Goal: Navigation & Orientation: Understand site structure

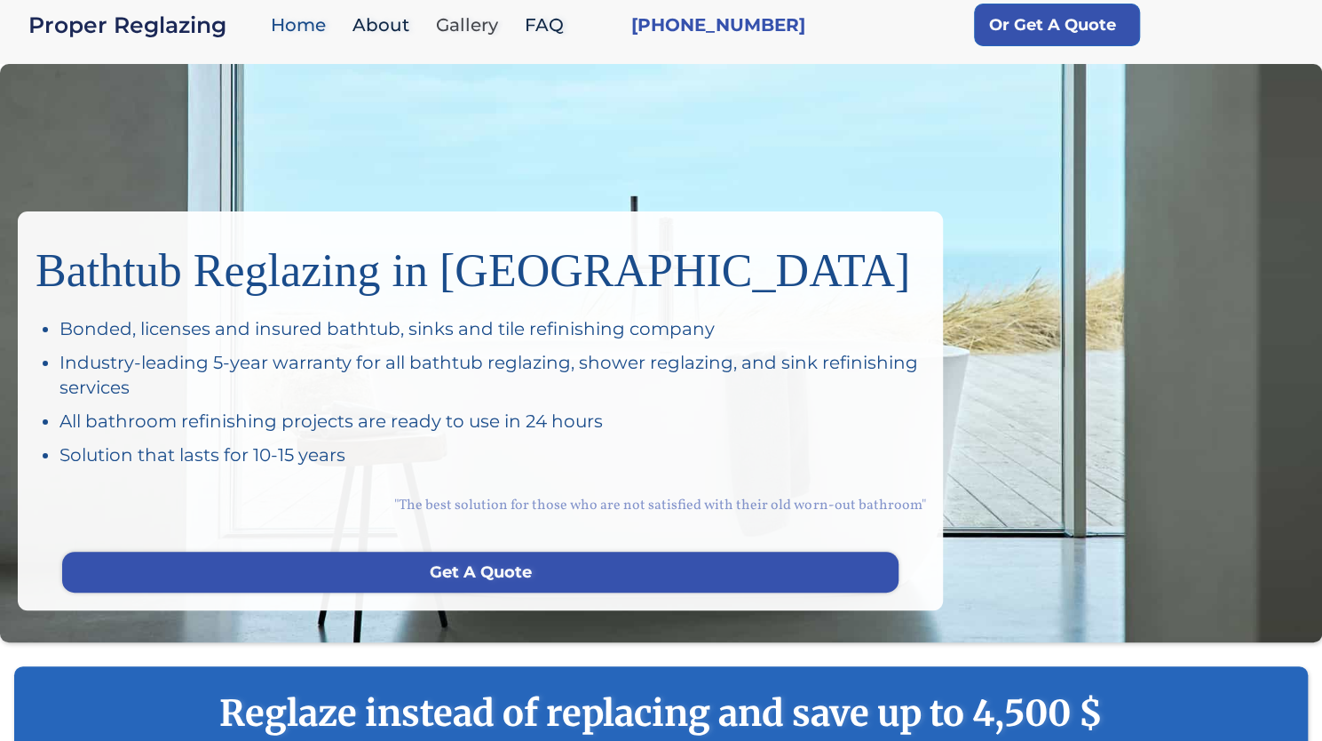
click at [448, 24] on link "Gallery" at bounding box center [471, 25] width 89 height 38
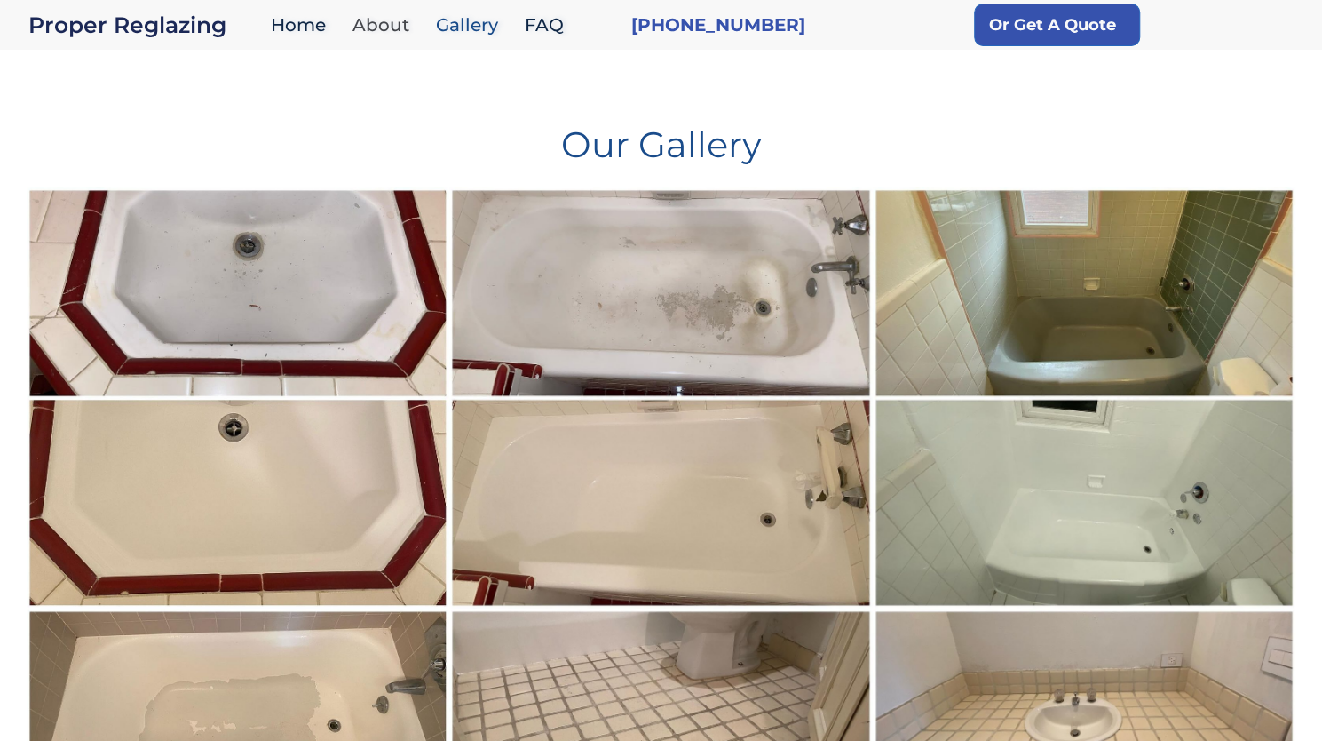
click at [390, 26] on link "About" at bounding box center [385, 25] width 83 height 38
